Goal: Task Accomplishment & Management: Use online tool/utility

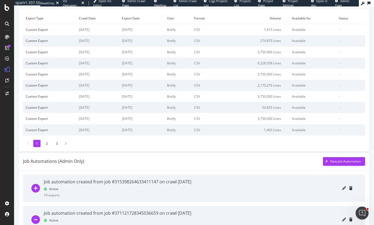
scroll to position [27, 0]
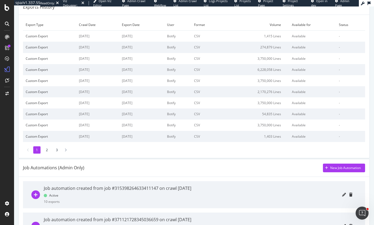
click at [135, 161] on div "Job Automations (Admin Only) New Job Automation" at bounding box center [194, 168] width 351 height 18
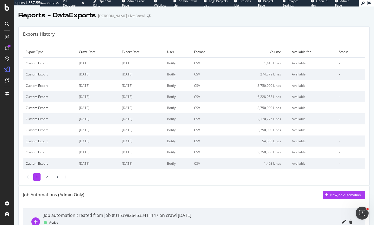
click at [160, 27] on div "Exports History Export Type Crawl Date Export Date User Format Volume Available…" at bounding box center [194, 106] width 352 height 159
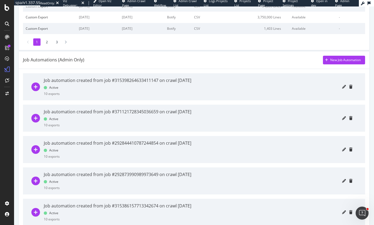
scroll to position [135, 0]
click at [342, 87] on icon "pencil" at bounding box center [344, 87] width 4 height 4
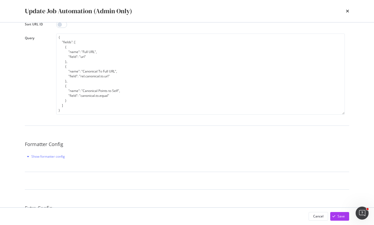
scroll to position [108, 0]
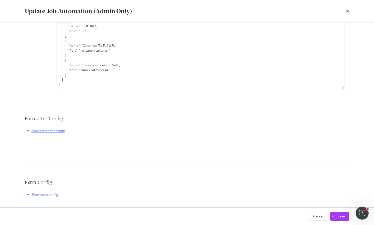
click at [36, 132] on div "Show formatter config" at bounding box center [48, 130] width 34 height 5
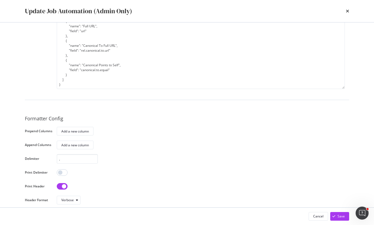
scroll to position [0, 0]
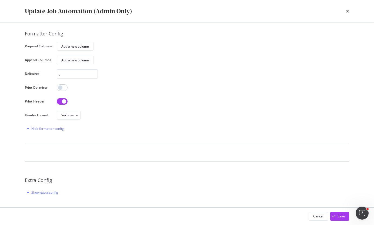
click at [38, 190] on div "Show extra config" at bounding box center [41, 192] width 33 height 8
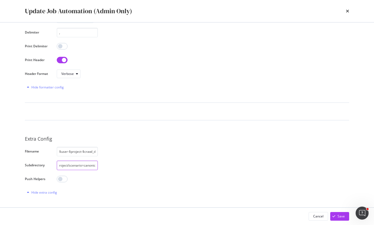
scroll to position [0, 55]
drag, startPoint x: 66, startPoint y: 164, endPoint x: 106, endPoint y: 163, distance: 40.3
click at [106, 163] on div "project=$project/scenario=canonical_tags/date=$crawl_date/" at bounding box center [201, 165] width 288 height 9
click at [87, 152] on input "$user-$project-$crawl_date.csv.gz" at bounding box center [77, 151] width 41 height 9
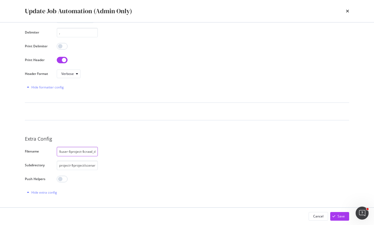
drag, startPoint x: 78, startPoint y: 151, endPoint x: 4, endPoint y: 152, distance: 73.8
click at [4, 152] on div "Update Job Automation (Admin Only) Job Description Job automation created from …" at bounding box center [187, 112] width 374 height 225
click at [349, 10] on icon "times" at bounding box center [347, 11] width 3 height 4
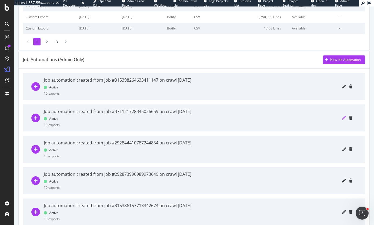
click at [342, 118] on icon "pencil" at bounding box center [344, 118] width 4 height 4
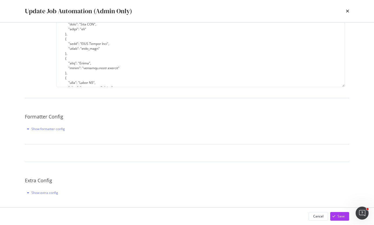
scroll to position [110, 0]
click at [44, 190] on div "Show extra config" at bounding box center [41, 192] width 33 height 8
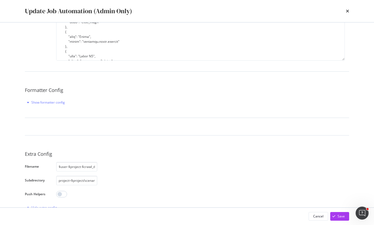
scroll to position [152, 0]
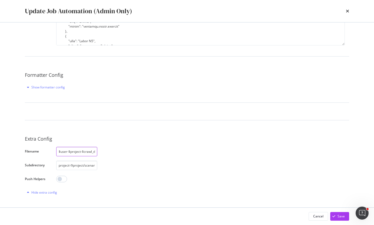
click at [65, 151] on input "$user-$project-$crawl_date.csv.gz" at bounding box center [76, 151] width 41 height 9
click at [75, 168] on input "project=$project/scenario=not_compliant_url_details/date=$crawl_date/" at bounding box center [76, 165] width 41 height 9
click at [348, 11] on icon "times" at bounding box center [347, 11] width 3 height 4
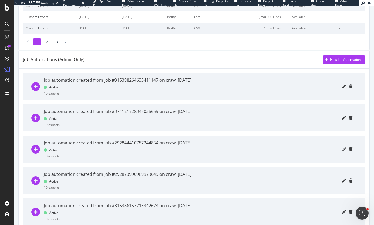
click at [336, 89] on div at bounding box center [274, 86] width 157 height 27
click at [342, 87] on icon "pencil" at bounding box center [344, 87] width 4 height 4
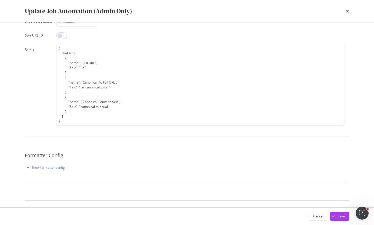
scroll to position [110, 0]
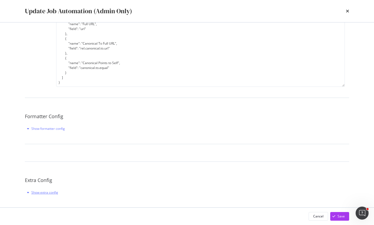
click at [39, 190] on div "Show extra config" at bounding box center [44, 192] width 27 height 5
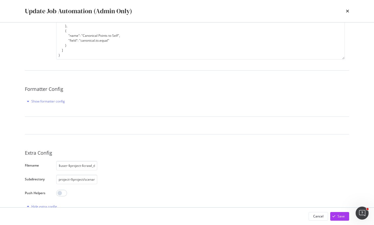
scroll to position [152, 0]
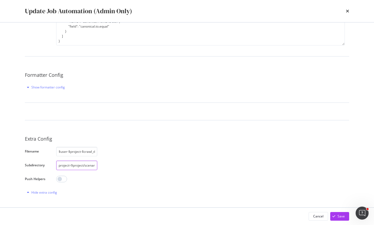
click at [75, 168] on input "project=$project/scenario=canonical_tags/date=$crawl_date/" at bounding box center [76, 165] width 41 height 9
click at [349, 10] on icon "times" at bounding box center [347, 11] width 3 height 4
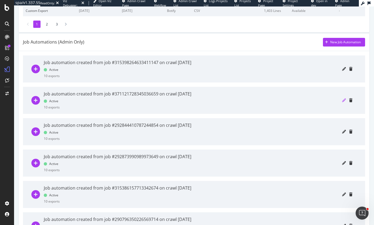
scroll to position [162, 0]
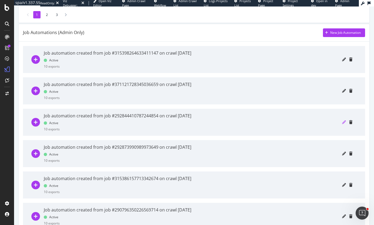
click at [342, 122] on icon "pencil" at bounding box center [344, 122] width 4 height 4
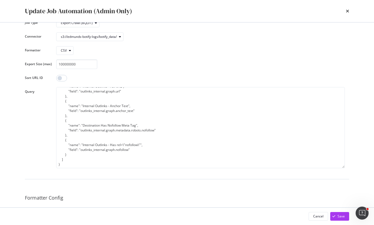
scroll to position [110, 0]
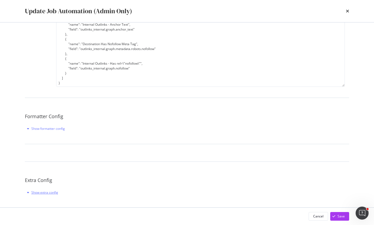
click at [38, 193] on div "Show extra config" at bounding box center [44, 192] width 27 height 5
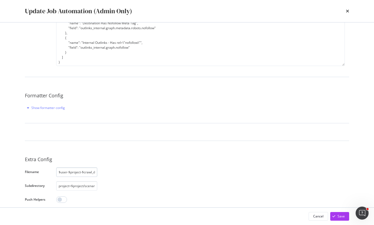
scroll to position [152, 0]
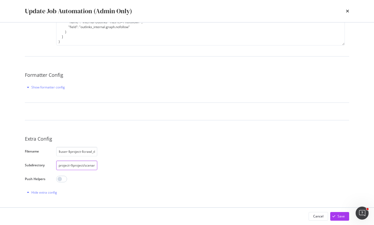
drag, startPoint x: 69, startPoint y: 165, endPoint x: 86, endPoint y: 164, distance: 17.1
click at [86, 164] on input "project=$project/scenario=all_internal_links/date=$crawl_date/" at bounding box center [76, 165] width 41 height 9
click at [94, 165] on input "project=$project/scenario=all_internal_links/date=$crawl_date/" at bounding box center [76, 165] width 41 height 9
click at [348, 11] on icon "times" at bounding box center [347, 11] width 3 height 4
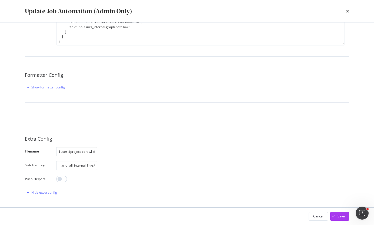
scroll to position [0, 0]
